Goal: Task Accomplishment & Management: Use online tool/utility

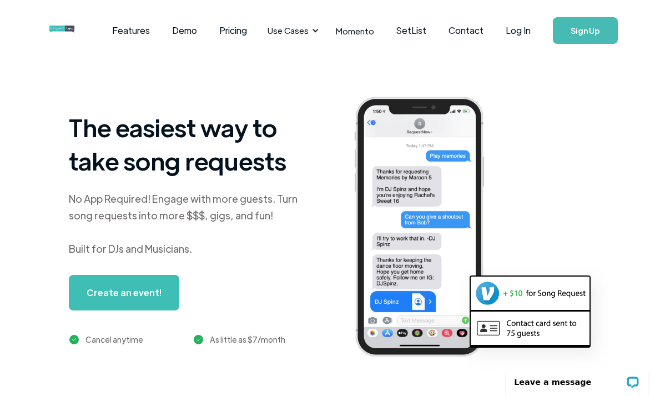
click at [514, 28] on link "Log In" at bounding box center [518, 30] width 47 height 39
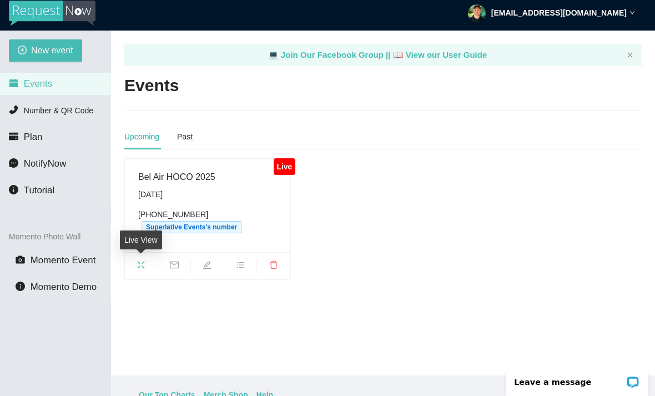
click at [138, 262] on icon "fullscreen" at bounding box center [141, 265] width 7 height 7
